Goal: Navigation & Orientation: Find specific page/section

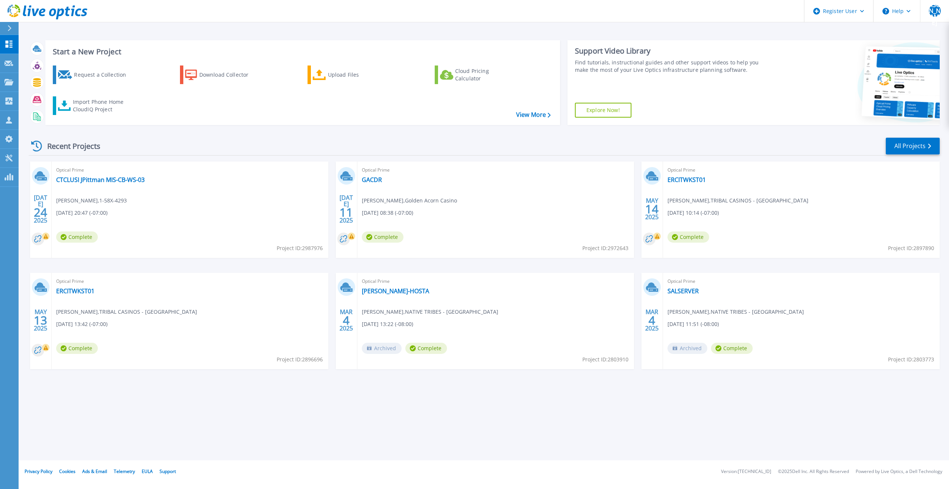
click at [12, 28] on icon at bounding box center [9, 28] width 4 height 6
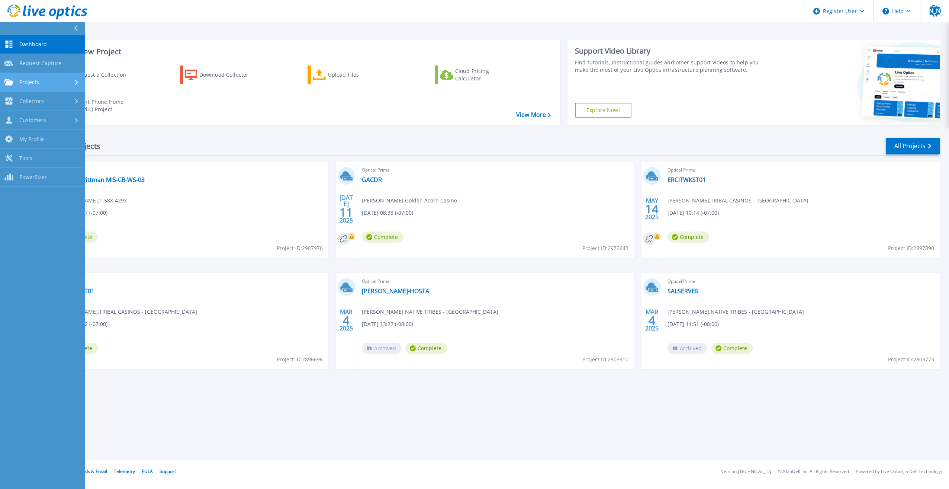
click at [75, 85] on div "Projects" at bounding box center [42, 82] width 76 height 7
click at [244, 148] on div "Recent Projects All Projects" at bounding box center [484, 146] width 911 height 19
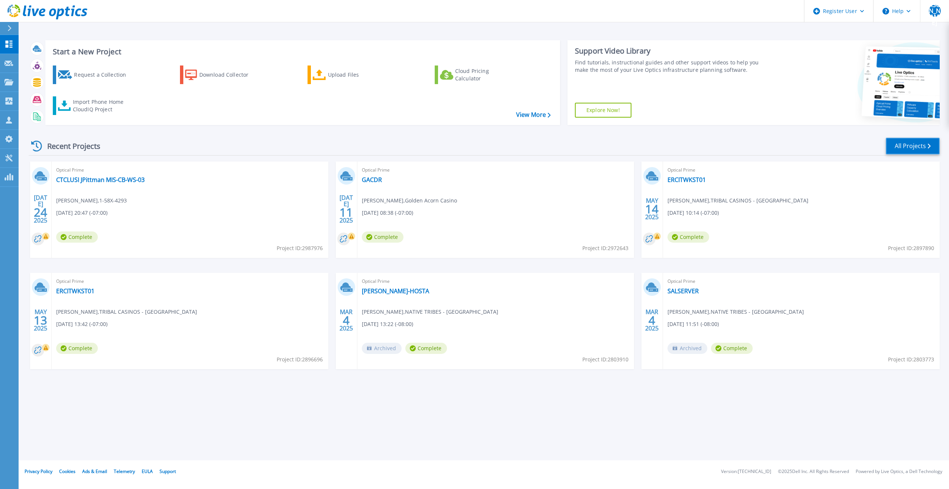
click at [917, 153] on link "All Projects" at bounding box center [913, 146] width 54 height 17
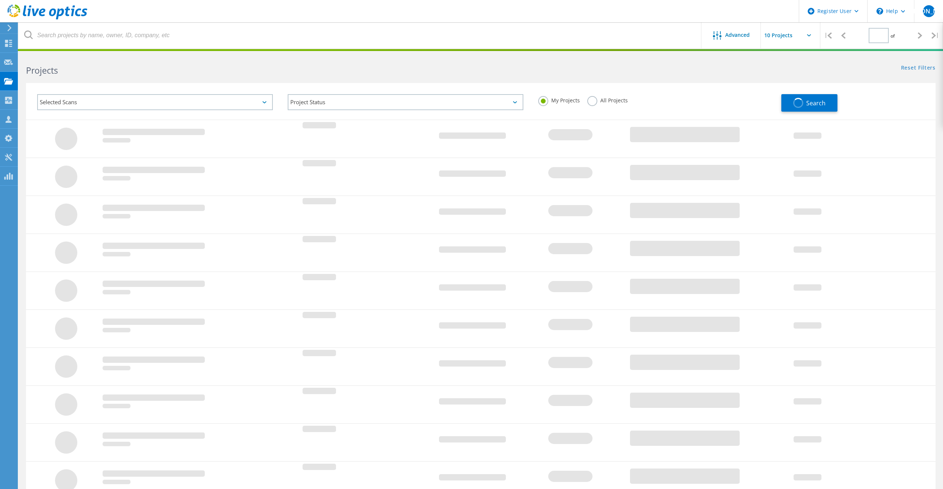
type input "1"
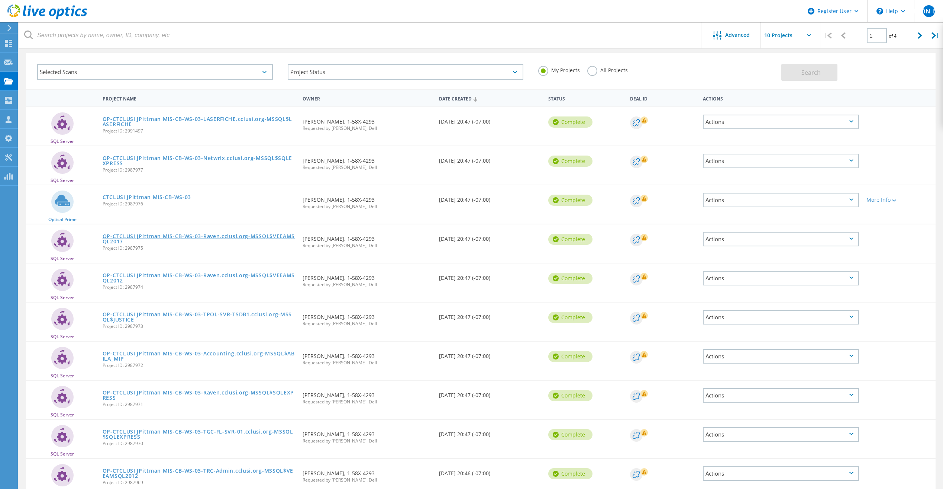
scroll to position [68, 0]
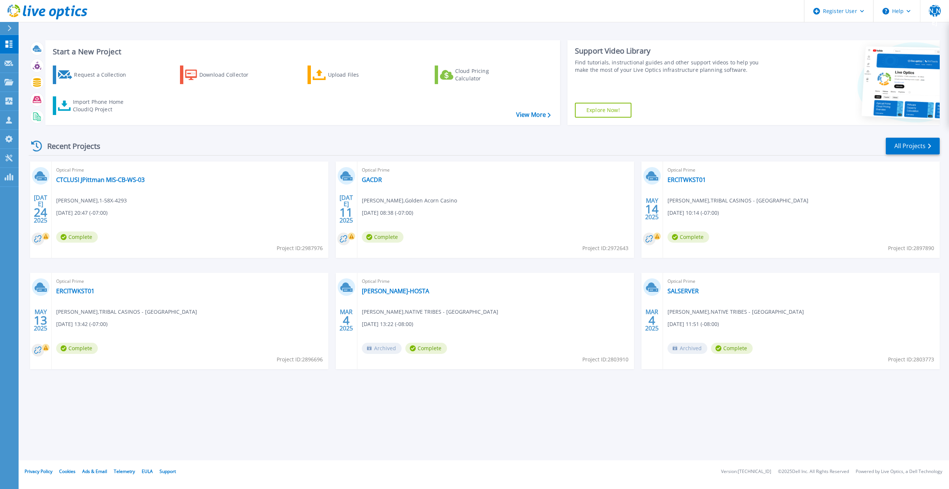
click at [264, 306] on div "Optical Prime ERCITWKST01 Andrew Schultz , TRIBAL CASINOS - WA 05/13/2025, 13:4…" at bounding box center [190, 321] width 277 height 96
click at [196, 231] on div "Optical Prime CTCLUSI JPittman MIS-CB-WS-03 Jason Pittman , 1-58X-4293 07/23/20…" at bounding box center [190, 209] width 277 height 96
